Goal: Task Accomplishment & Management: Manage account settings

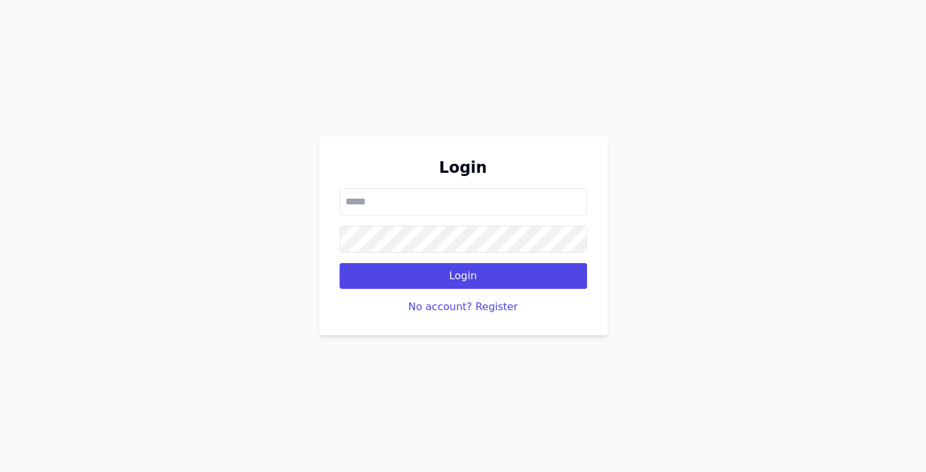
click at [443, 193] on input "email" at bounding box center [463, 201] width 247 height 27
click at [451, 199] on input "email" at bounding box center [463, 201] width 247 height 27
type input "*"
type input "**********"
click at [340, 263] on button "Login" at bounding box center [463, 276] width 247 height 26
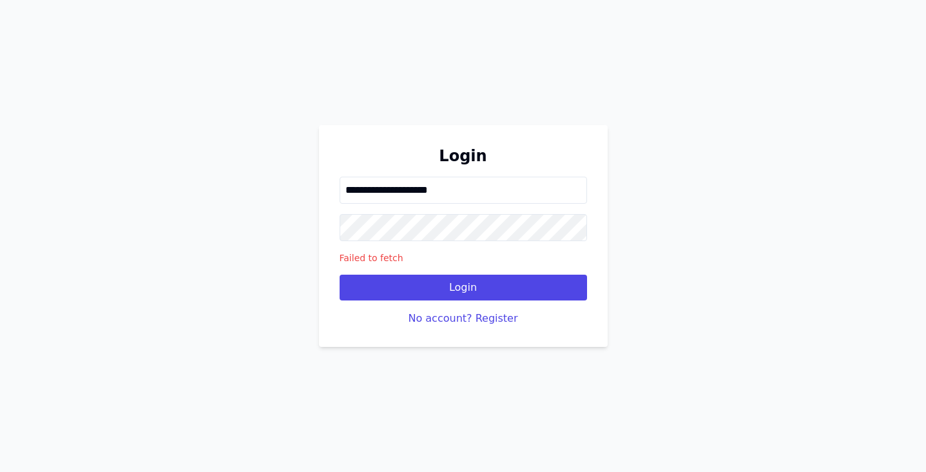
drag, startPoint x: 474, startPoint y: 188, endPoint x: 303, endPoint y: 183, distance: 170.8
click at [303, 183] on div "**********" at bounding box center [463, 236] width 926 height 472
click at [633, 71] on div "**********" at bounding box center [463, 236] width 926 height 472
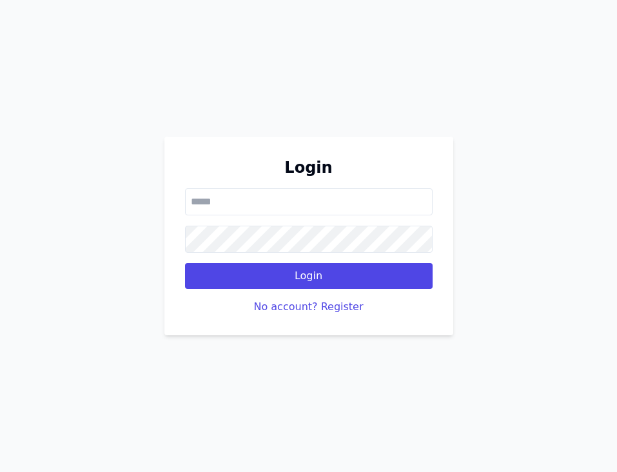
click at [233, 204] on input "email" at bounding box center [308, 201] width 247 height 27
type input "**********"
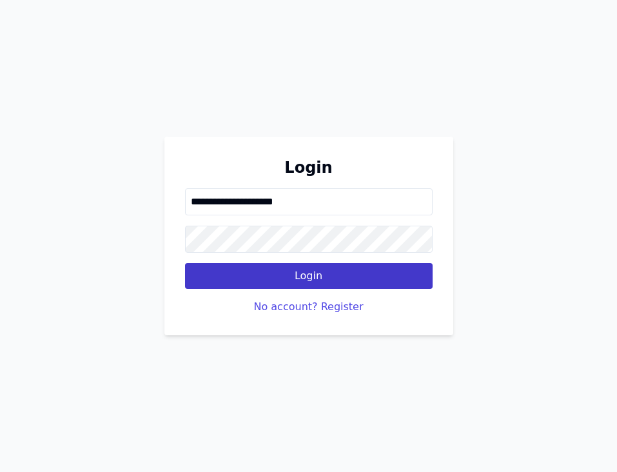
click at [258, 274] on button "Login" at bounding box center [308, 276] width 247 height 26
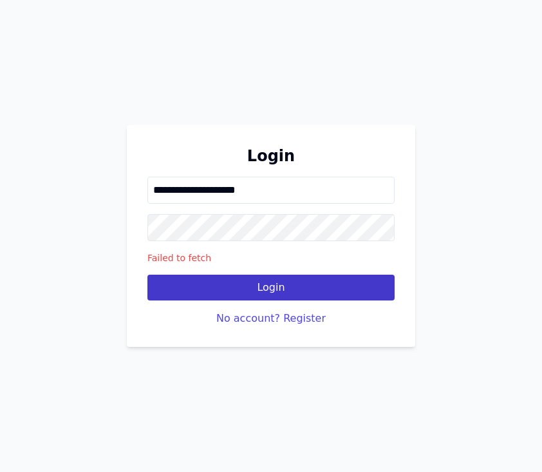
click at [276, 284] on button "Login" at bounding box center [271, 287] width 247 height 26
click at [273, 283] on button "Login" at bounding box center [271, 287] width 247 height 26
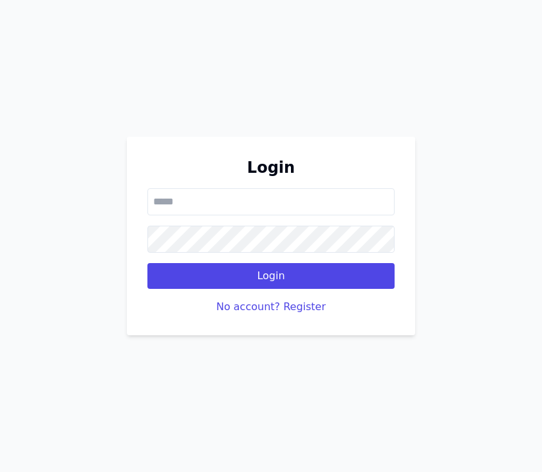
click at [266, 191] on input "email" at bounding box center [271, 201] width 247 height 27
type input "**********"
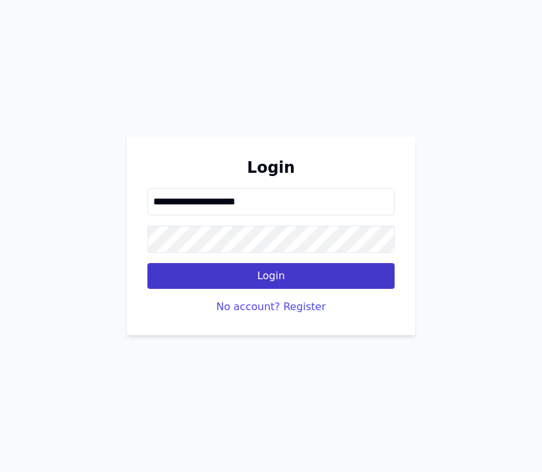
click at [291, 273] on button "Login" at bounding box center [271, 276] width 247 height 26
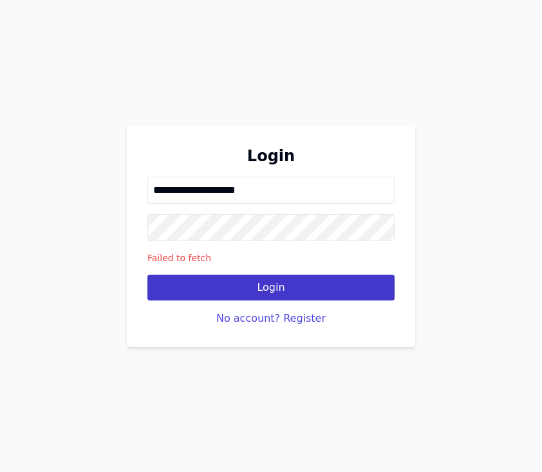
click at [270, 287] on button "Login" at bounding box center [271, 287] width 247 height 26
click at [276, 283] on button "Login" at bounding box center [271, 287] width 247 height 26
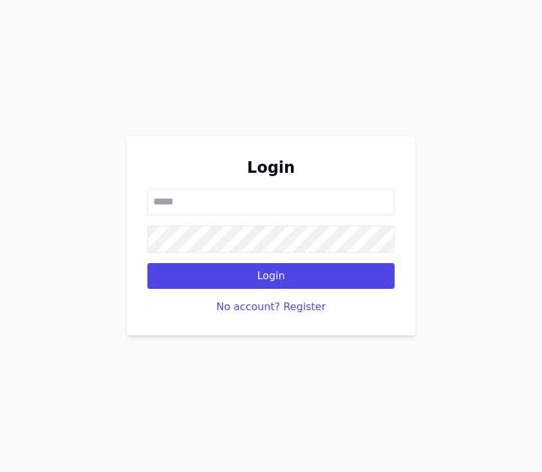
click at [229, 206] on input "email" at bounding box center [271, 201] width 247 height 27
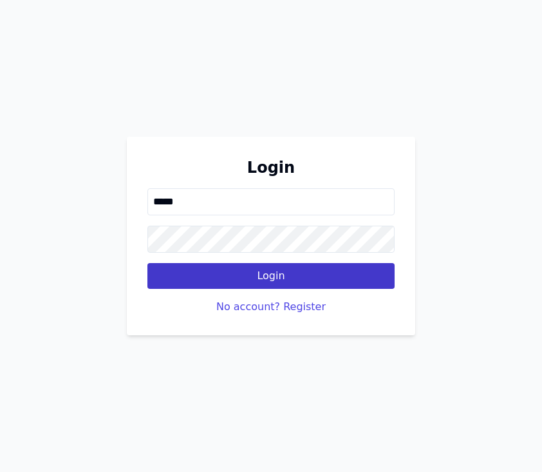
click at [271, 274] on button "Login" at bounding box center [271, 276] width 247 height 26
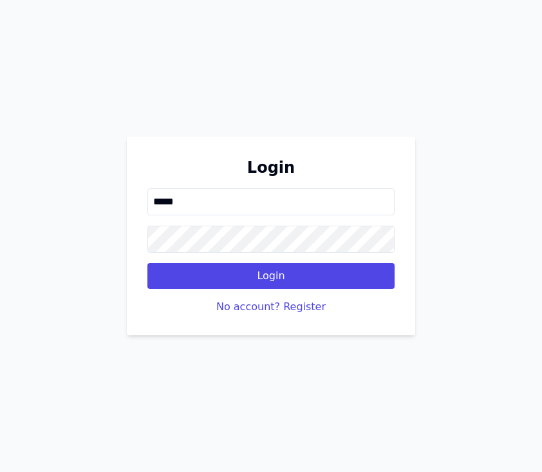
click at [241, 199] on input "*****" at bounding box center [271, 201] width 247 height 27
type input "**********"
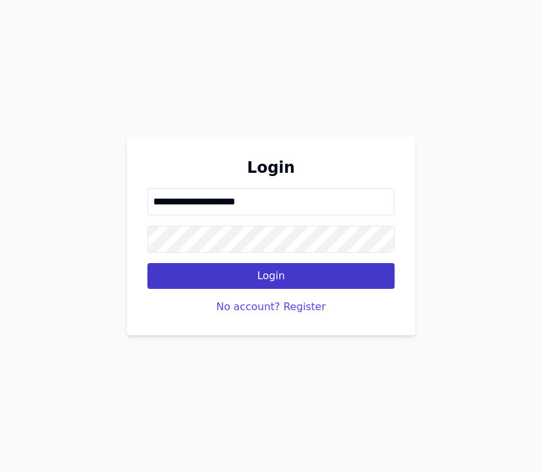
click at [339, 285] on button "Login" at bounding box center [271, 276] width 247 height 26
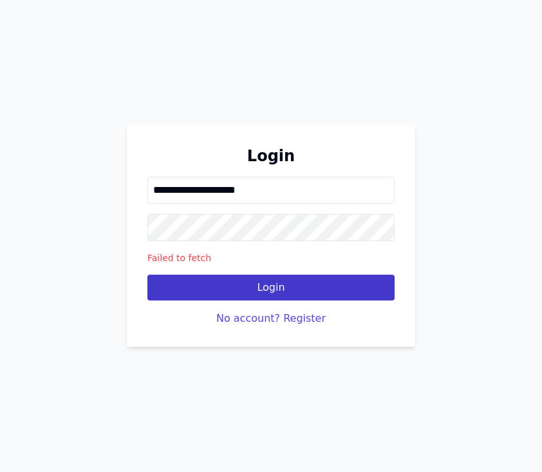
click at [314, 278] on button "Login" at bounding box center [271, 287] width 247 height 26
click at [305, 289] on button "Login" at bounding box center [271, 287] width 247 height 26
click at [253, 274] on button "Login" at bounding box center [271, 287] width 247 height 26
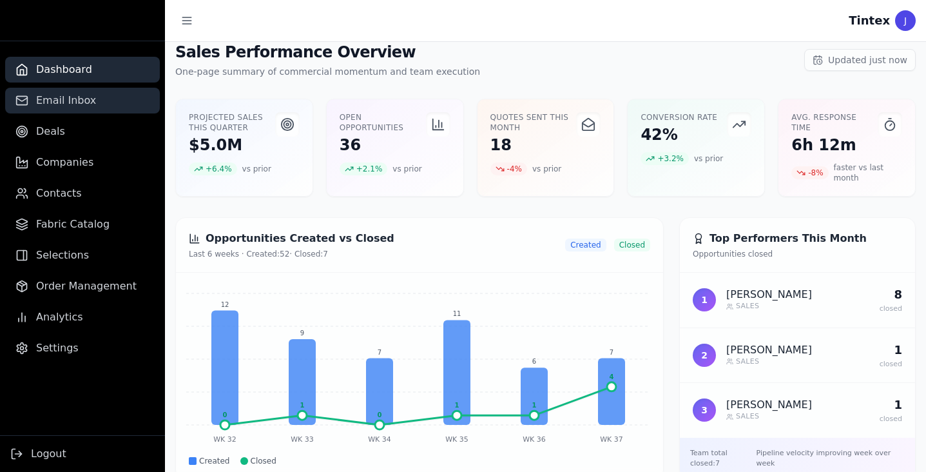
click at [79, 104] on span "Email Inbox" at bounding box center [66, 100] width 60 height 15
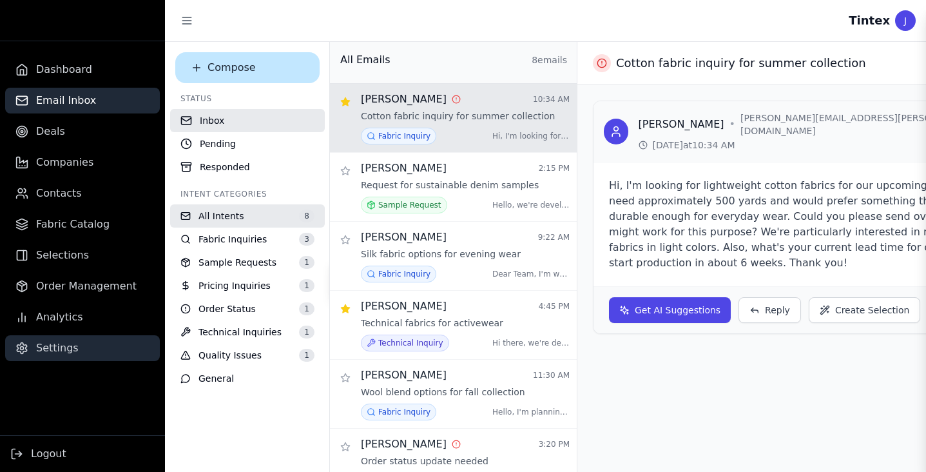
click at [65, 343] on span "Settings" at bounding box center [57, 347] width 43 height 15
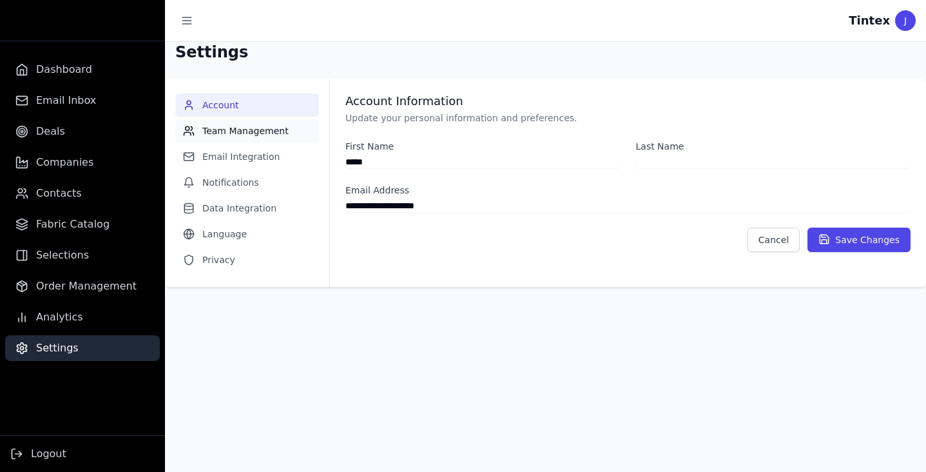
click at [263, 133] on button "Team Management" at bounding box center [247, 130] width 144 height 23
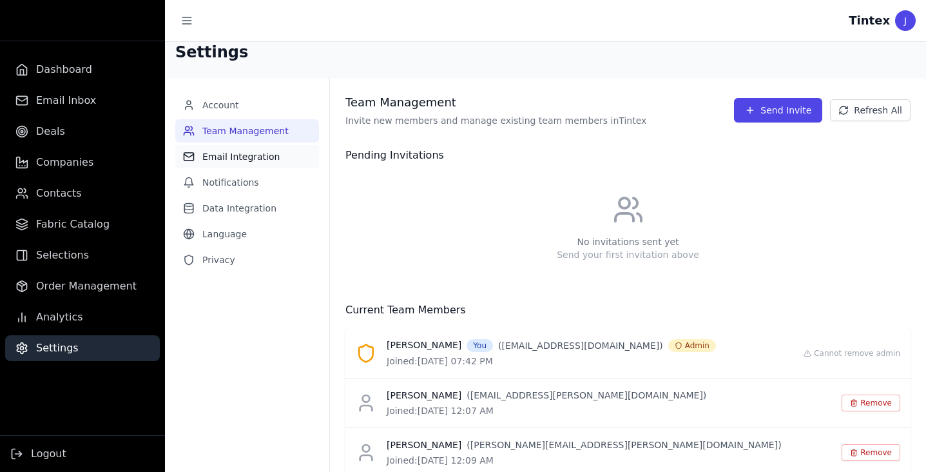
click at [244, 158] on button "Email Integration" at bounding box center [247, 156] width 144 height 23
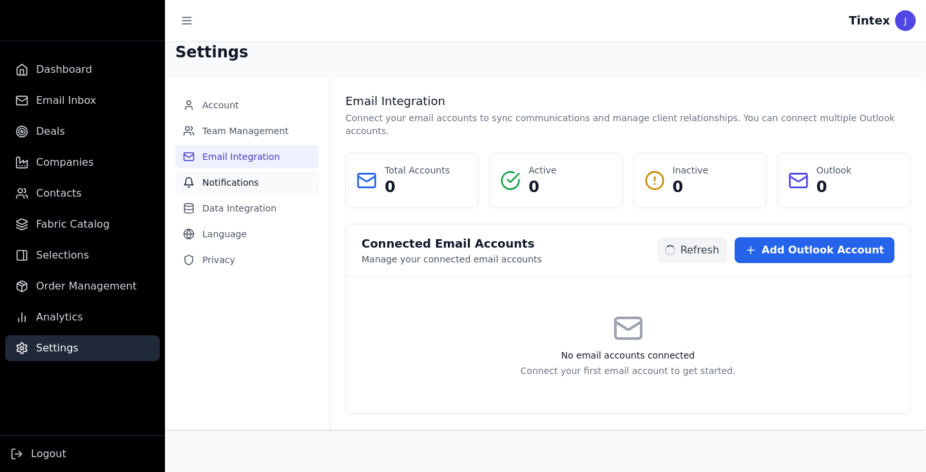
click at [244, 181] on button "Notifications" at bounding box center [247, 182] width 144 height 23
click at [239, 208] on button "Data Integration" at bounding box center [247, 207] width 144 height 23
click at [235, 176] on button "Notifications" at bounding box center [247, 182] width 144 height 23
click at [228, 127] on button "Team Management" at bounding box center [247, 130] width 144 height 23
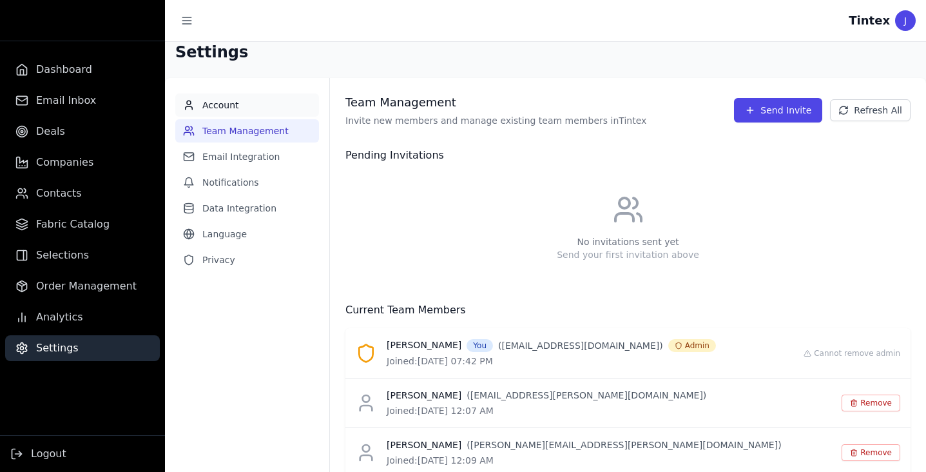
click at [222, 104] on button "Account" at bounding box center [247, 104] width 144 height 23
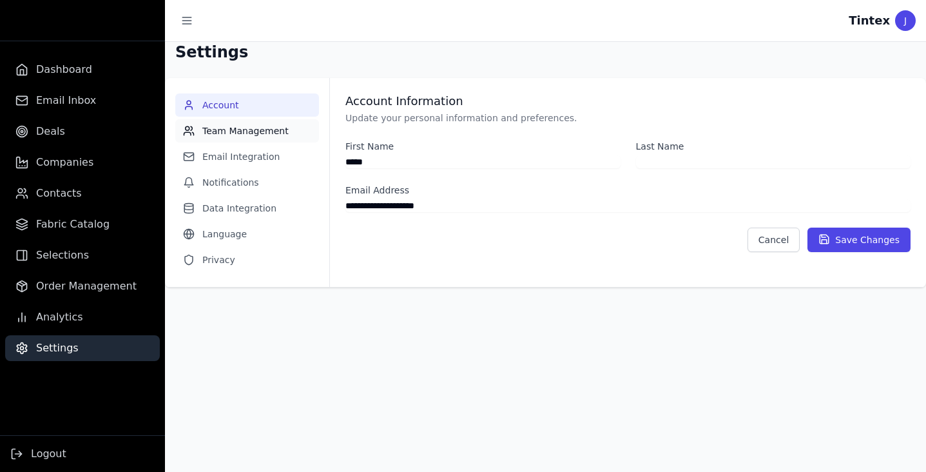
click at [234, 132] on button "Team Management" at bounding box center [247, 130] width 144 height 23
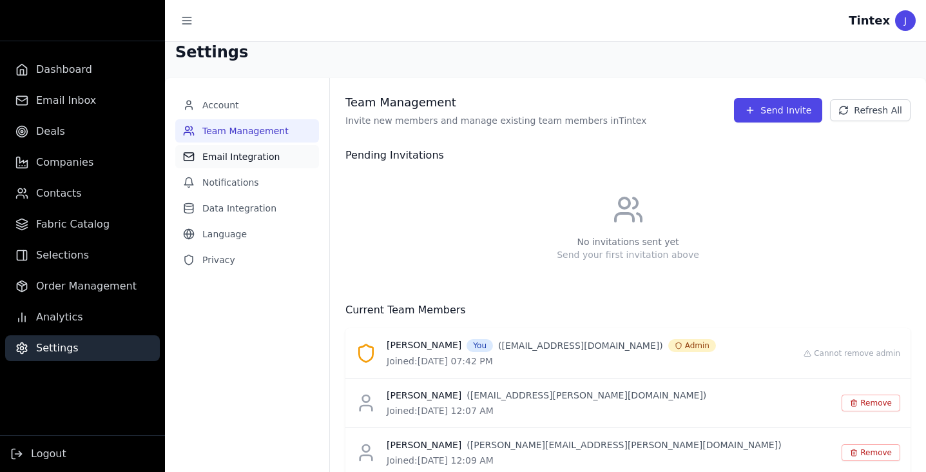
click at [250, 157] on button "Email Integration" at bounding box center [247, 156] width 144 height 23
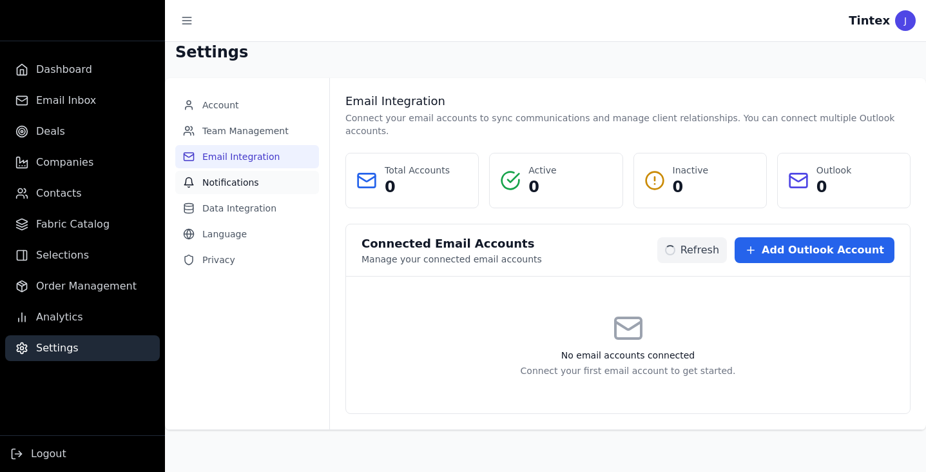
click at [254, 180] on button "Notifications" at bounding box center [247, 182] width 144 height 23
click at [249, 211] on button "Data Integration" at bounding box center [247, 207] width 144 height 23
click at [245, 244] on button "Language" at bounding box center [247, 233] width 144 height 23
click at [244, 253] on button "Privacy" at bounding box center [247, 259] width 144 height 23
click at [258, 126] on button "Team Management" at bounding box center [247, 130] width 144 height 23
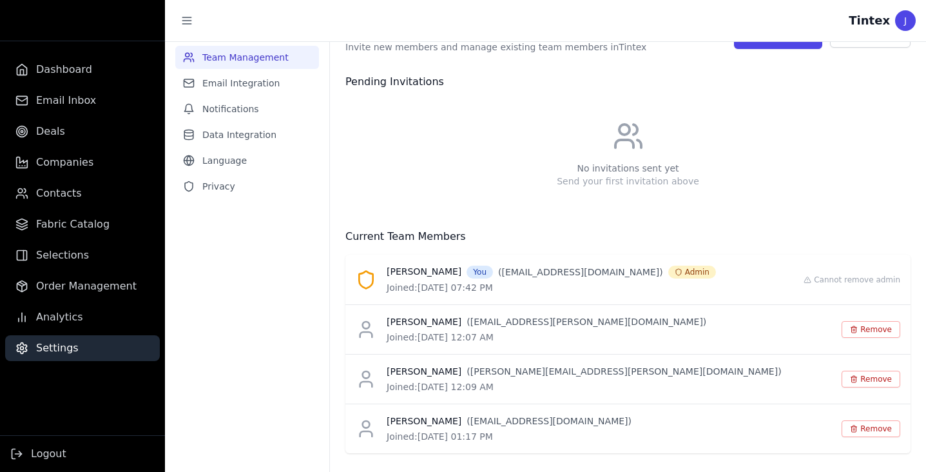
scroll to position [104, 0]
